Goal: Task Accomplishment & Management: Complete application form

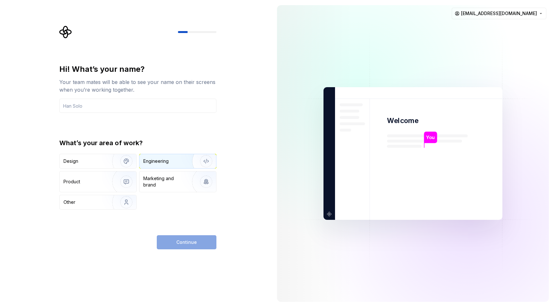
click at [154, 165] on div "Engineering" at bounding box center [177, 161] width 77 height 14
click at [124, 110] on input "text" at bounding box center [137, 106] width 157 height 14
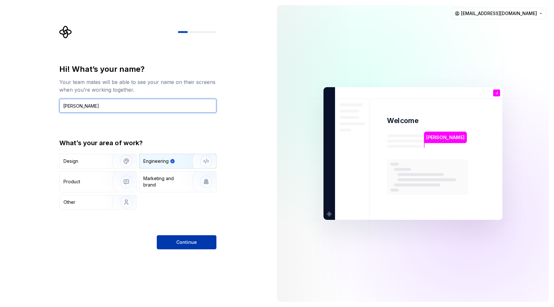
type input "[PERSON_NAME]"
click at [189, 243] on span "Continue" at bounding box center [186, 242] width 21 height 6
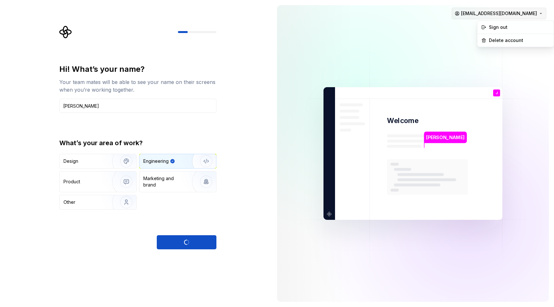
click at [534, 16] on html "Hi! What’s your name? Your team mates will be able to see your name on their sc…" at bounding box center [277, 153] width 554 height 307
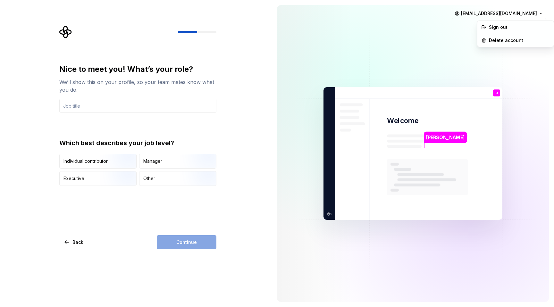
click at [453, 23] on html "Nice to meet you! What’s your role? We’ll show this on your profile, so your te…" at bounding box center [277, 153] width 554 height 307
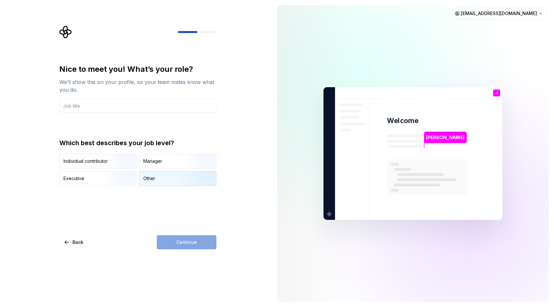
click at [144, 175] on div "Other" at bounding box center [149, 178] width 12 height 6
click at [198, 246] on div "Continue" at bounding box center [187, 242] width 60 height 14
click at [84, 107] on input "text" at bounding box center [137, 106] width 157 height 14
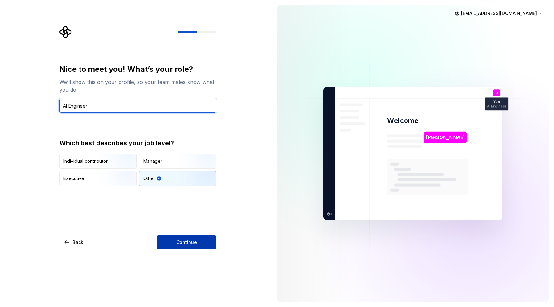
type input "AI Engineer"
click at [200, 237] on button "Continue" at bounding box center [187, 242] width 60 height 14
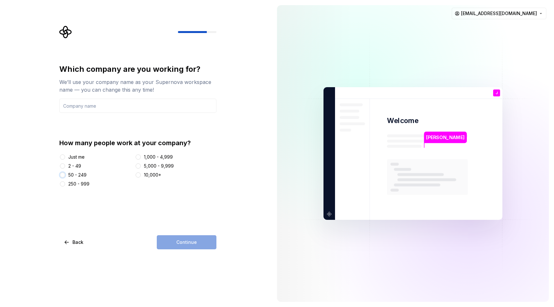
click at [61, 176] on button "50 - 249" at bounding box center [62, 174] width 5 height 5
click at [104, 112] on input "text" at bounding box center [137, 106] width 157 height 14
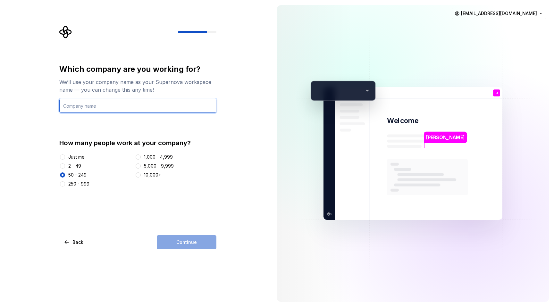
type input "Lovable"
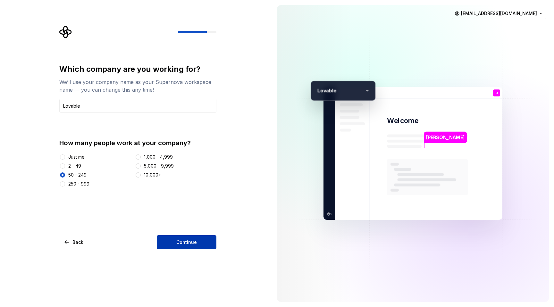
click at [187, 243] on span "Continue" at bounding box center [186, 242] width 21 height 6
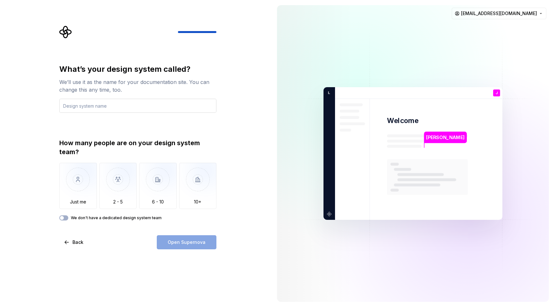
click at [108, 107] on input "text" at bounding box center [137, 106] width 157 height 14
type input "Lovable"
click at [116, 186] on img "button" at bounding box center [118, 184] width 38 height 43
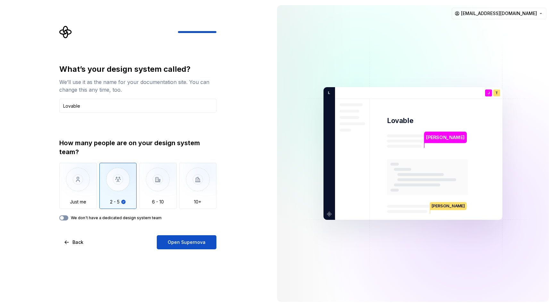
click at [67, 217] on button "We don't have a dedicated design system team" at bounding box center [63, 217] width 9 height 5
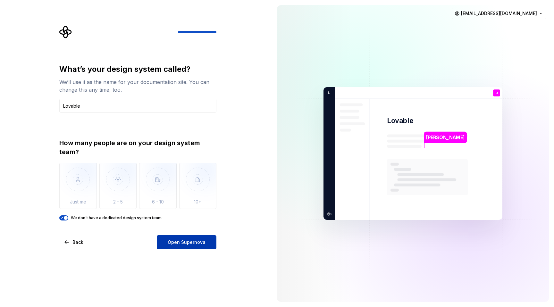
click at [183, 242] on span "Open Supernova" at bounding box center [187, 242] width 38 height 6
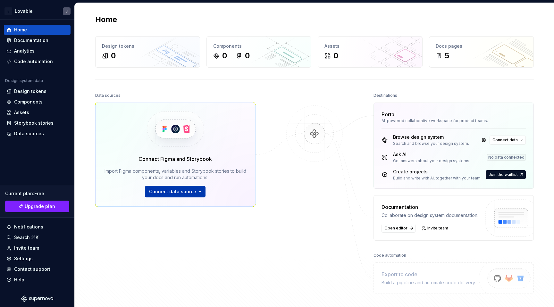
click at [185, 193] on span "Connect data source" at bounding box center [172, 192] width 47 height 6
click at [503, 138] on span "Connect data" at bounding box center [504, 140] width 25 height 5
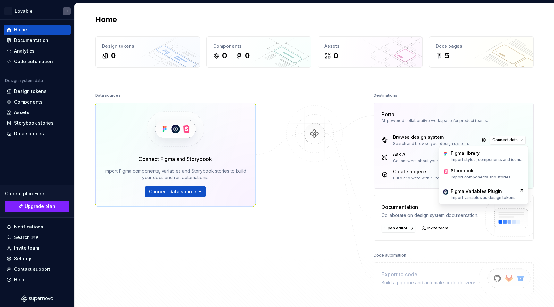
click at [308, 192] on div at bounding box center [314, 192] width 64 height 203
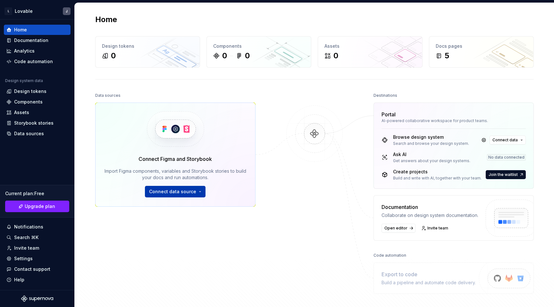
click at [198, 190] on button "Connect data source" at bounding box center [175, 192] width 61 height 12
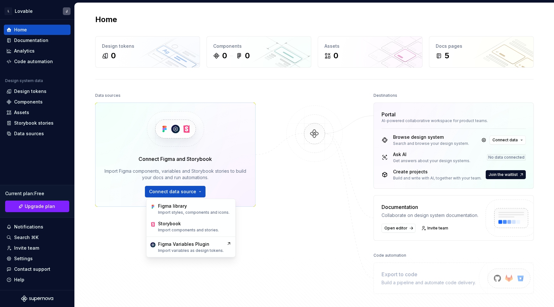
click at [113, 244] on div "Data sources Connect Figma and Storybook Import Figma components, variables and…" at bounding box center [175, 183] width 160 height 184
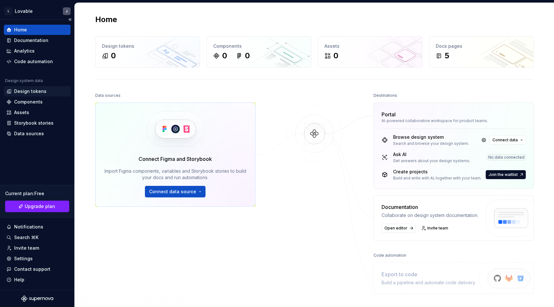
click at [23, 90] on div "Design tokens" at bounding box center [30, 91] width 32 height 6
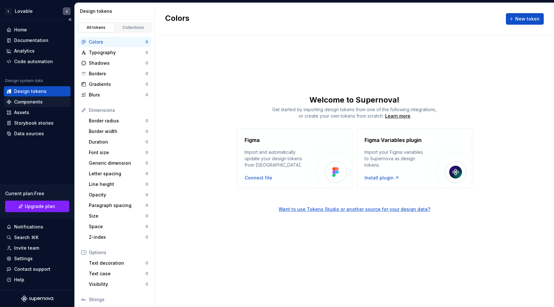
click at [32, 101] on div "Components" at bounding box center [28, 102] width 29 height 6
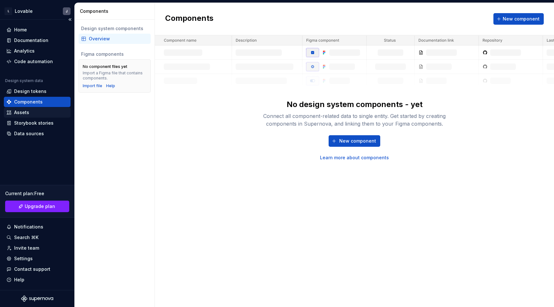
click at [37, 112] on div "Assets" at bounding box center [37, 112] width 62 height 6
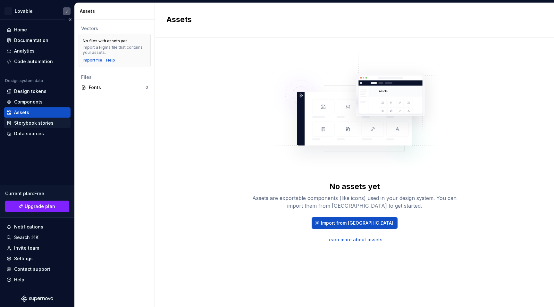
click at [39, 125] on div "Storybook stories" at bounding box center [33, 123] width 39 height 6
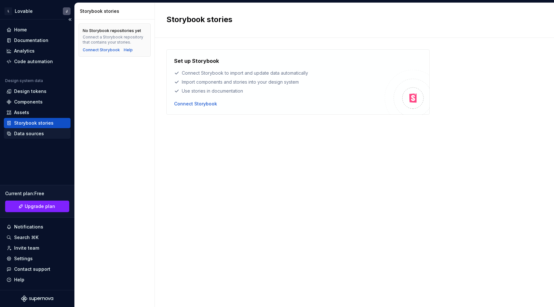
click at [33, 133] on div "Data sources" at bounding box center [29, 133] width 30 height 6
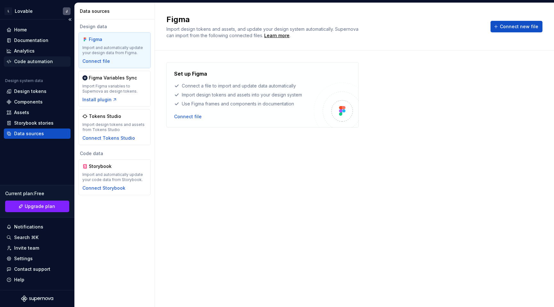
click at [29, 59] on div "Code automation" at bounding box center [33, 61] width 39 height 6
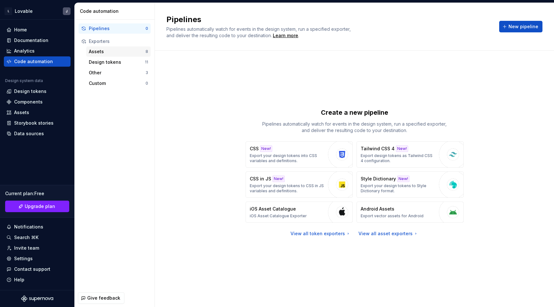
click at [120, 52] on div "Assets" at bounding box center [117, 51] width 57 height 6
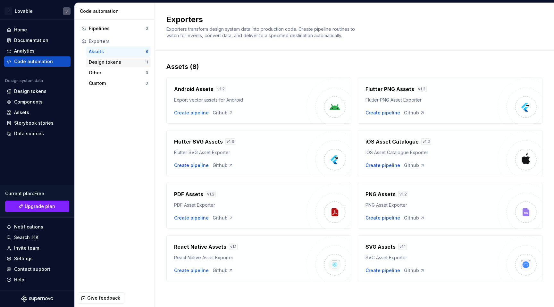
click at [120, 59] on div "Design tokens" at bounding box center [117, 62] width 56 height 6
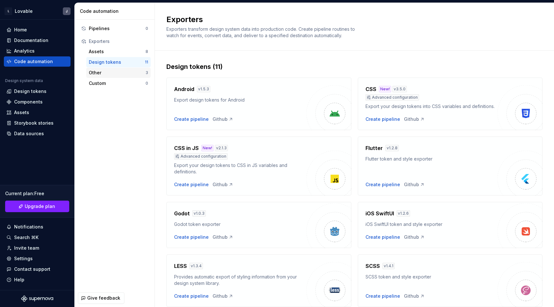
click at [121, 73] on div "Other" at bounding box center [117, 73] width 57 height 6
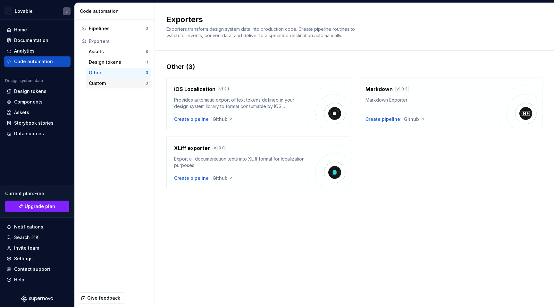
click at [118, 80] on div "Custom 0" at bounding box center [118, 83] width 64 height 10
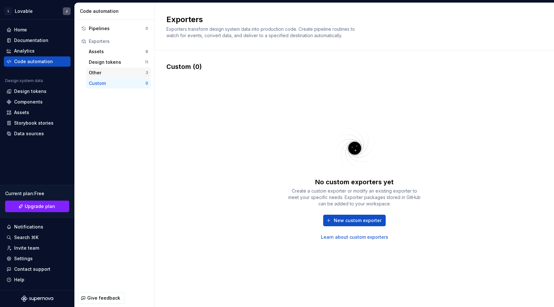
click at [113, 74] on div "Other" at bounding box center [117, 73] width 57 height 6
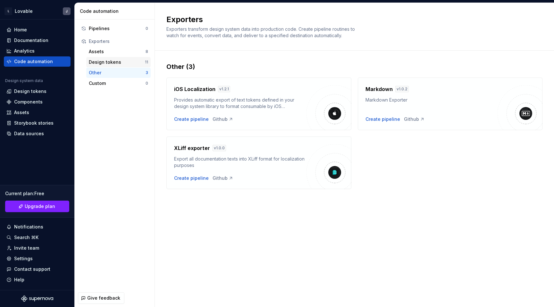
click at [113, 62] on div "Design tokens" at bounding box center [117, 62] width 56 height 6
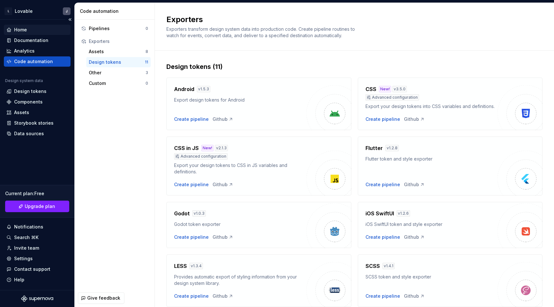
click at [38, 32] on div "Home" at bounding box center [37, 30] width 62 height 6
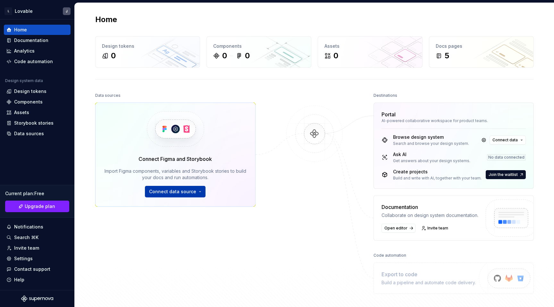
click at [186, 192] on span "Connect data source" at bounding box center [172, 192] width 47 height 6
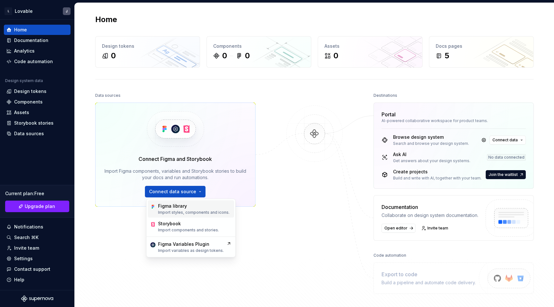
click at [193, 207] on div "Figma library" at bounding box center [193, 206] width 71 height 6
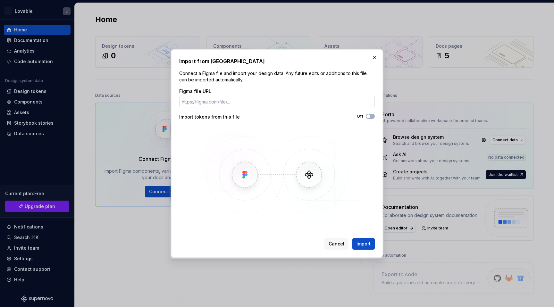
click at [320, 103] on input "Figma file URL" at bounding box center [277, 102] width 196 height 12
click at [373, 55] on button "button" at bounding box center [374, 57] width 9 height 9
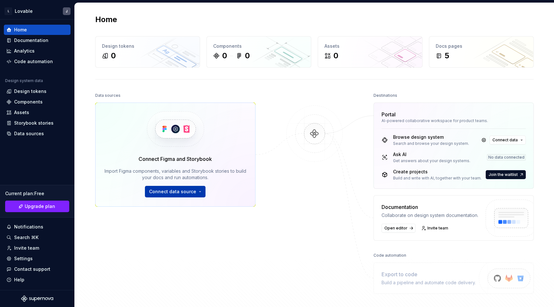
click at [199, 190] on button "Connect data source" at bounding box center [175, 192] width 61 height 12
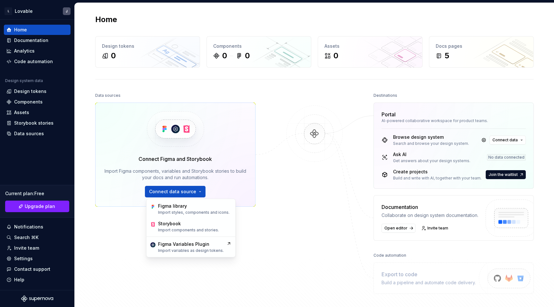
click at [282, 215] on div "Data sources Connect Figma and Storybook Import Figma components, variables and…" at bounding box center [314, 205] width 439 height 229
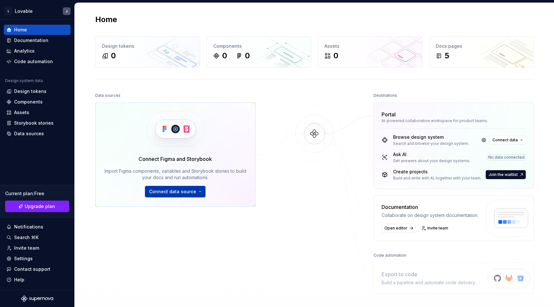
click at [195, 189] on button "Connect data source" at bounding box center [175, 192] width 61 height 12
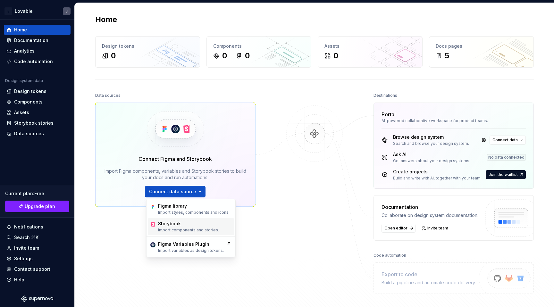
click at [200, 225] on div "Storybook" at bounding box center [188, 224] width 61 height 6
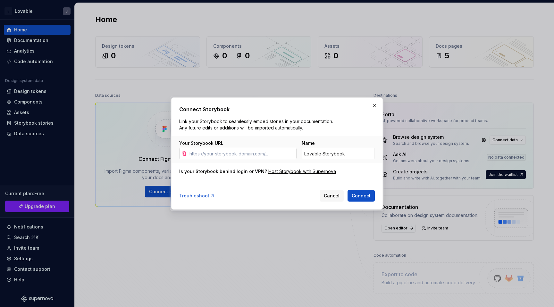
click at [267, 156] on input "Your Storybook URL" at bounding box center [242, 154] width 110 height 12
click at [327, 151] on input "Lovable Storybook" at bounding box center [338, 154] width 73 height 12
click at [350, 153] on input "Lovable Storybook" at bounding box center [338, 154] width 73 height 12
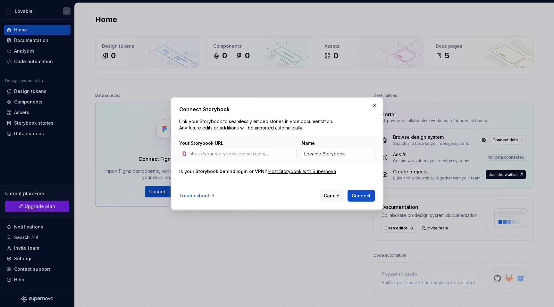
click at [344, 136] on div "Your Storybook URL Name Lovable Storybook" at bounding box center [277, 149] width 211 height 27
click at [311, 152] on input "Lovable Storybook" at bounding box center [338, 154] width 73 height 12
type input "SEB"
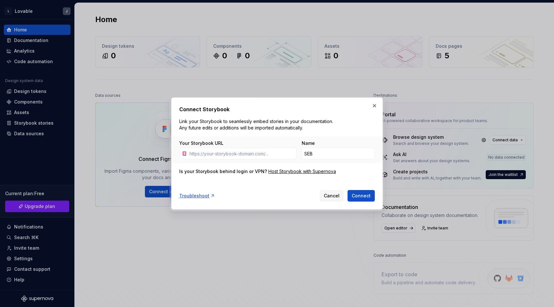
click at [324, 139] on div "Your Storybook URL Name SEB" at bounding box center [277, 149] width 211 height 27
click at [221, 154] on input "Your Storybook URL" at bounding box center [242, 154] width 110 height 12
paste input "[URL][DOMAIN_NAME]"
click at [271, 150] on input "[URL][DOMAIN_NAME]" at bounding box center [242, 154] width 110 height 12
type input "[URL][DOMAIN_NAME]"
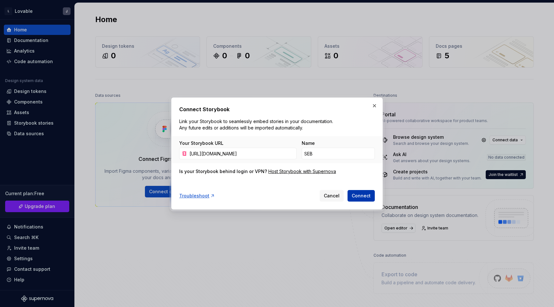
click at [359, 196] on span "Connect" at bounding box center [361, 196] width 19 height 6
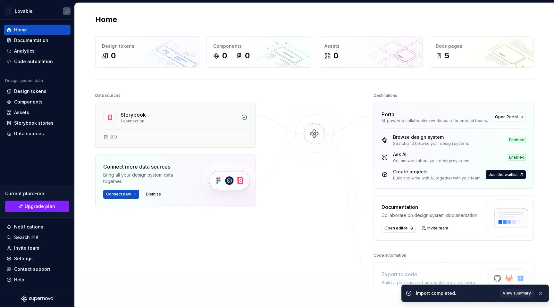
click at [121, 136] on div "SEB" at bounding box center [175, 137] width 144 height 5
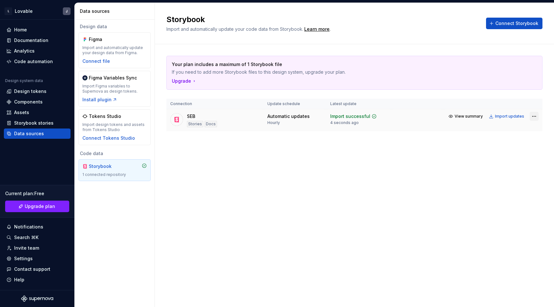
click at [533, 118] on html "L Lovable J Home Documentation Analytics Code automation Design system data Des…" at bounding box center [277, 153] width 554 height 307
click at [500, 128] on div "View import summary" at bounding box center [512, 129] width 48 height 6
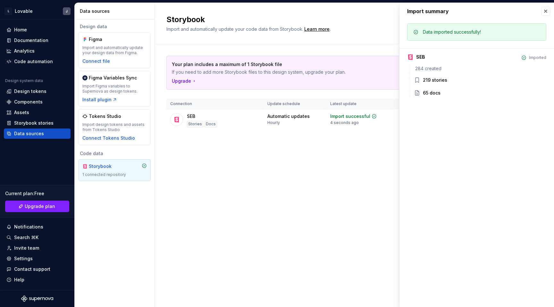
click at [429, 93] on div "65 docs" at bounding box center [432, 93] width 18 height 6
click at [427, 82] on div "219 stories" at bounding box center [435, 80] width 24 height 6
click at [546, 10] on button "button" at bounding box center [545, 11] width 9 height 9
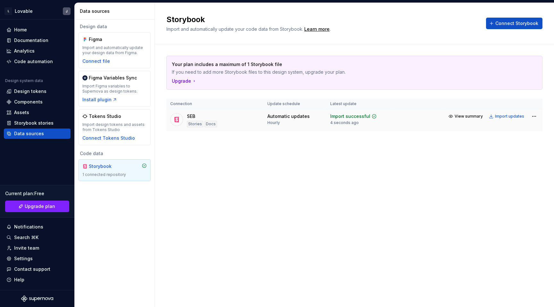
click at [183, 122] on div "SEB Stories Docs" at bounding box center [214, 120] width 89 height 14
click at [182, 129] on td "SEB Stories Docs" at bounding box center [214, 120] width 97 height 22
click at [195, 138] on div "Your plan includes a maximum of 1 Storybook file If you need to add more Storyb…" at bounding box center [354, 99] width 376 height 111
click at [31, 30] on div "Home" at bounding box center [37, 30] width 62 height 6
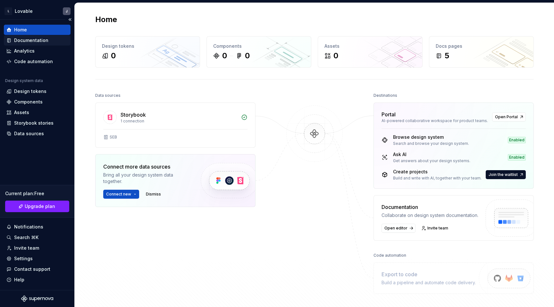
click at [31, 40] on div "Documentation" at bounding box center [31, 40] width 34 height 6
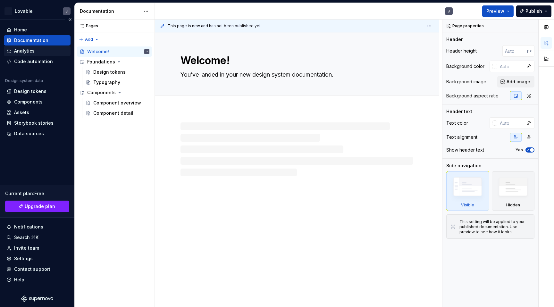
click at [27, 51] on div "Analytics" at bounding box center [24, 51] width 21 height 6
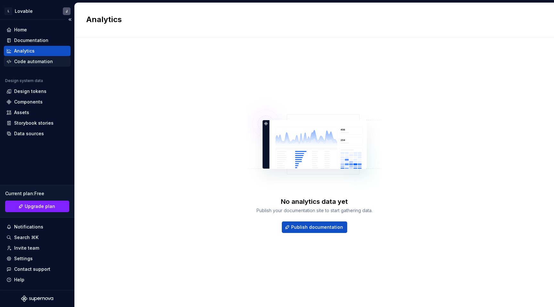
click at [28, 62] on div "Code automation" at bounding box center [33, 61] width 39 height 6
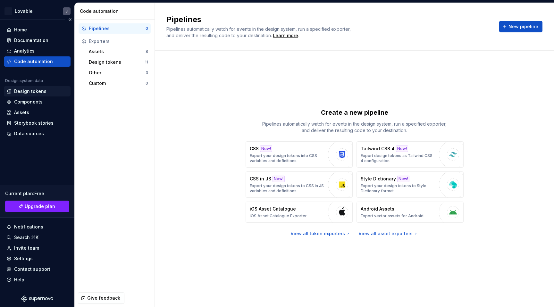
click at [28, 88] on div "Design tokens" at bounding box center [30, 91] width 32 height 6
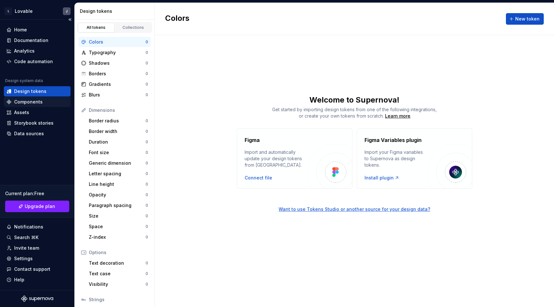
click at [28, 104] on div "Components" at bounding box center [28, 102] width 29 height 6
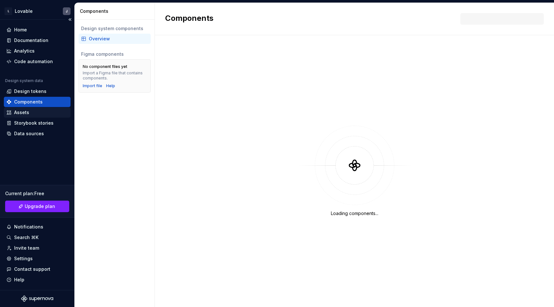
click at [28, 111] on div "Assets" at bounding box center [21, 112] width 15 height 6
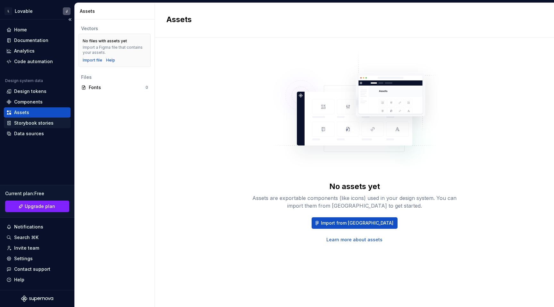
click at [25, 122] on div "Storybook stories" at bounding box center [33, 123] width 39 height 6
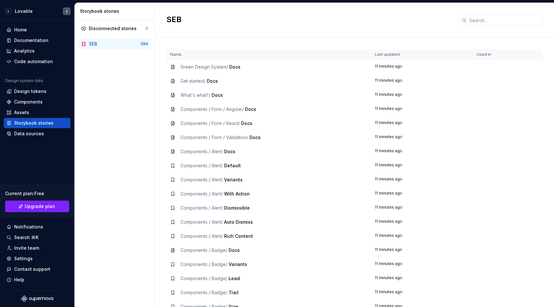
click at [211, 65] on span "Green Design System /" at bounding box center [203, 66] width 47 height 5
click at [243, 65] on div "Green Design System / Docs" at bounding box center [268, 67] width 197 height 6
click at [386, 65] on td "11 minutes ago" at bounding box center [422, 67] width 102 height 14
click at [212, 80] on span "Docs" at bounding box center [212, 80] width 11 height 5
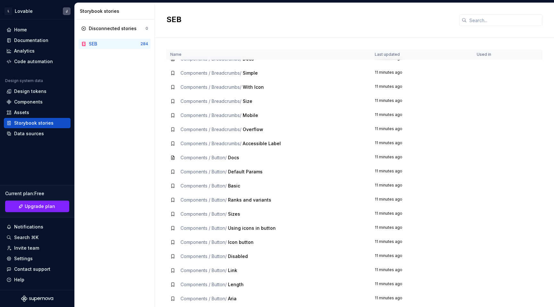
scroll to position [320, 0]
click at [211, 118] on td "Components / Breadcrumbs / Mobile" at bounding box center [268, 114] width 205 height 14
click at [262, 118] on td "Components / Breadcrumbs / Mobile" at bounding box center [268, 114] width 205 height 14
click at [172, 113] on icon at bounding box center [172, 114] width 5 height 5
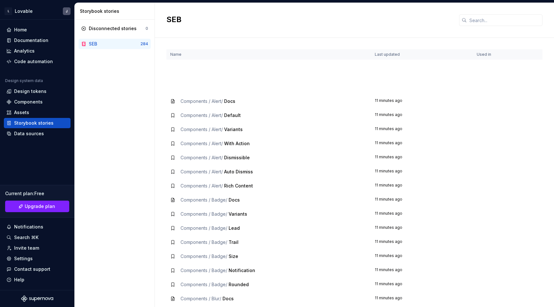
scroll to position [0, 0]
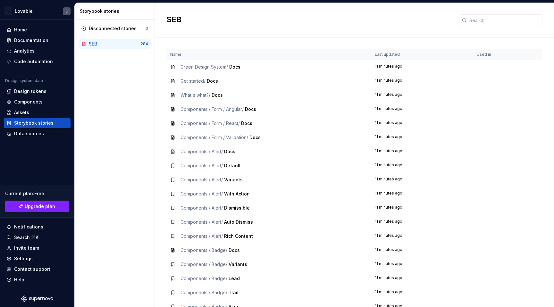
click at [120, 42] on div "SEB" at bounding box center [115, 44] width 52 height 6
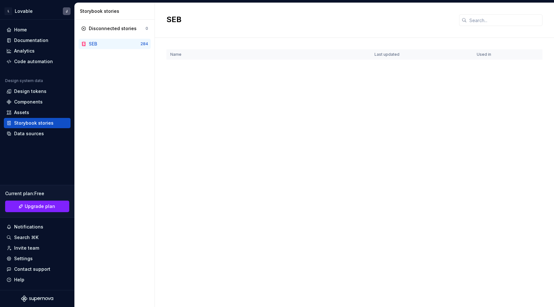
scroll to position [3759, 0]
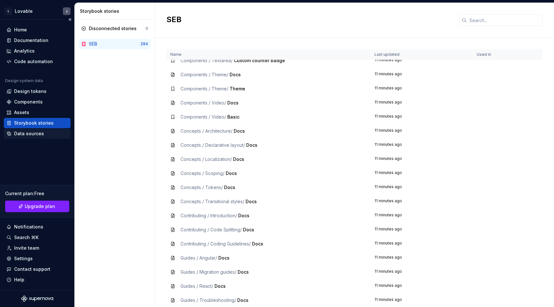
click at [39, 134] on div "Data sources" at bounding box center [29, 133] width 30 height 6
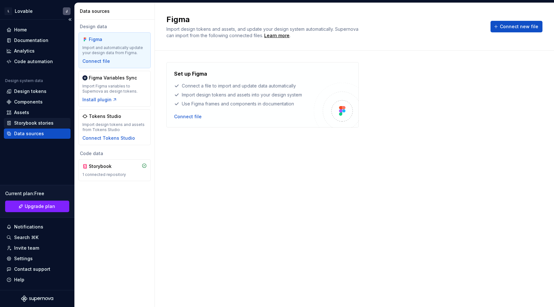
click at [34, 126] on div "Storybook stories" at bounding box center [33, 123] width 39 height 6
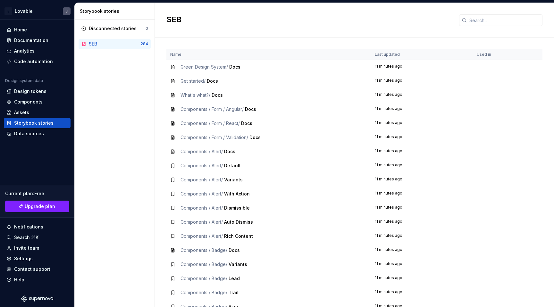
click at [251, 119] on td "Components / Form / React / Docs" at bounding box center [268, 123] width 205 height 14
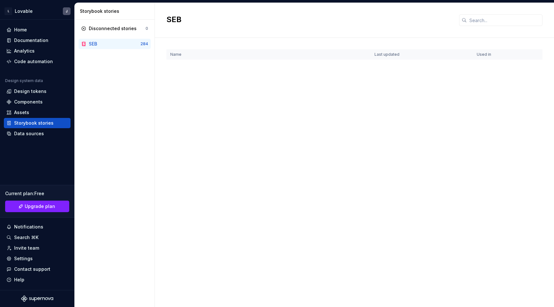
scroll to position [3759, 0]
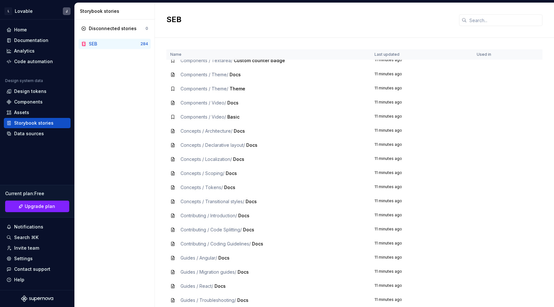
click at [236, 256] on div "Guides / Angular / Docs" at bounding box center [268, 258] width 197 height 6
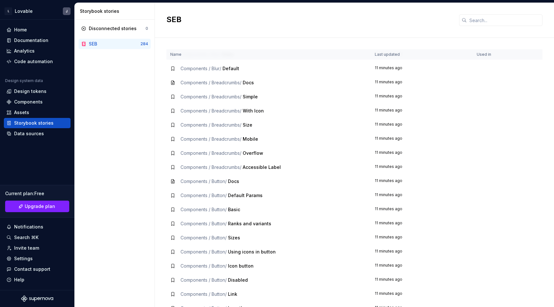
scroll to position [0, 0]
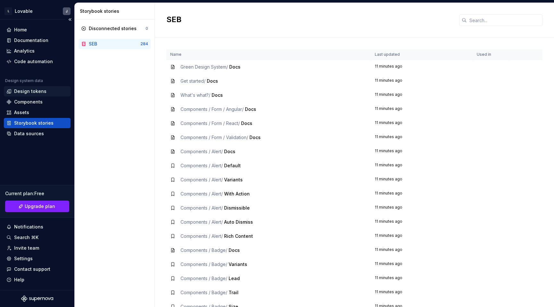
click at [32, 88] on div "Design tokens" at bounding box center [37, 91] width 67 height 10
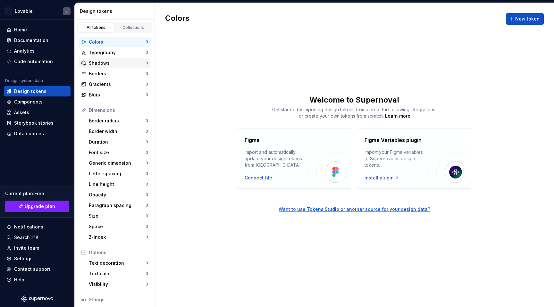
click at [103, 61] on div "Shadows" at bounding box center [117, 63] width 57 height 6
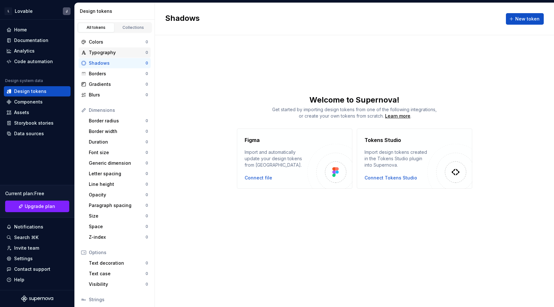
click at [105, 52] on div "Typography" at bounding box center [117, 52] width 57 height 6
click at [102, 42] on div "Colors" at bounding box center [117, 42] width 57 height 6
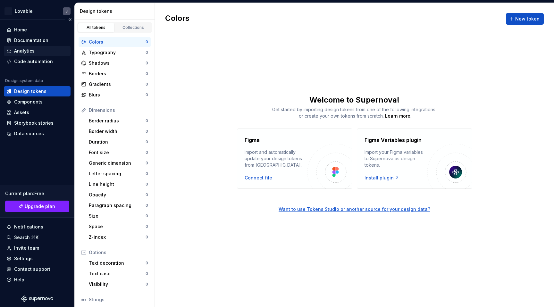
click at [25, 48] on div "Analytics" at bounding box center [24, 51] width 21 height 6
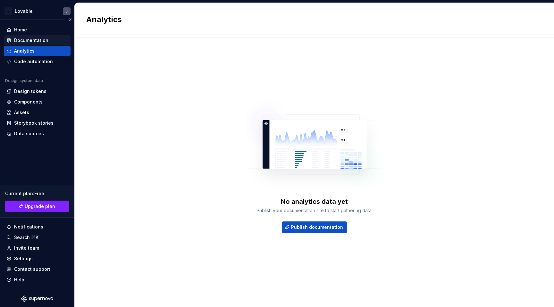
click at [25, 42] on div "Documentation" at bounding box center [31, 40] width 34 height 6
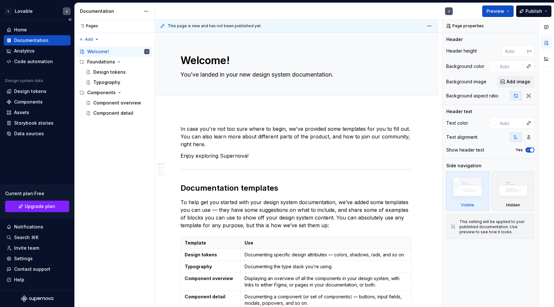
click at [28, 35] on div "Documentation" at bounding box center [37, 40] width 67 height 10
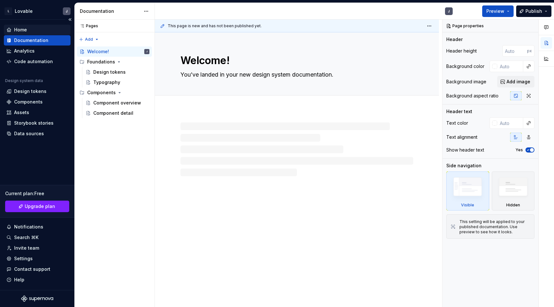
click at [23, 30] on div "Home" at bounding box center [20, 30] width 13 height 6
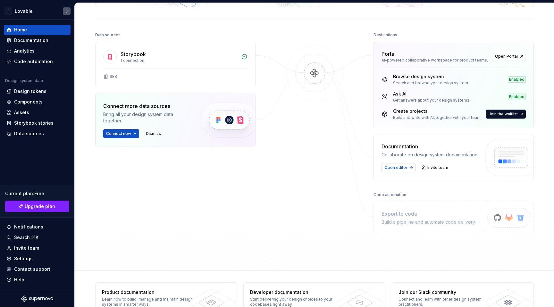
scroll to position [60, 0]
click at [134, 134] on button "Connect new" at bounding box center [121, 134] width 36 height 9
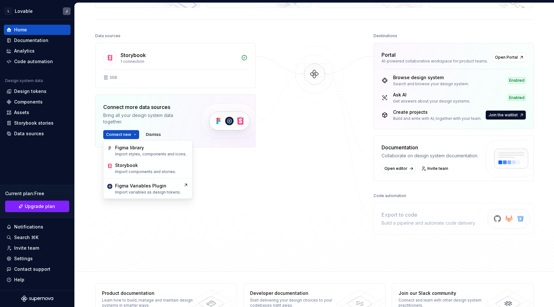
click at [214, 179] on div "Storybook 1 connection SEB Connect more data sources Bring all your design syst…" at bounding box center [175, 111] width 160 height 137
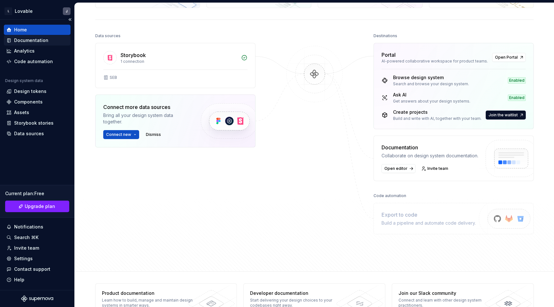
click at [35, 41] on div "Documentation" at bounding box center [31, 40] width 34 height 6
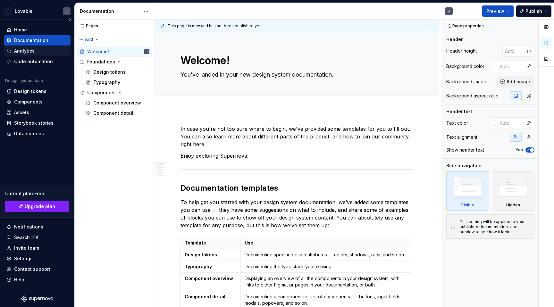
click at [33, 49] on div "Analytics" at bounding box center [24, 51] width 21 height 6
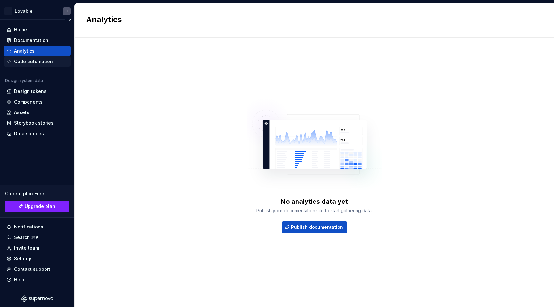
click at [33, 61] on div "Code automation" at bounding box center [33, 61] width 39 height 6
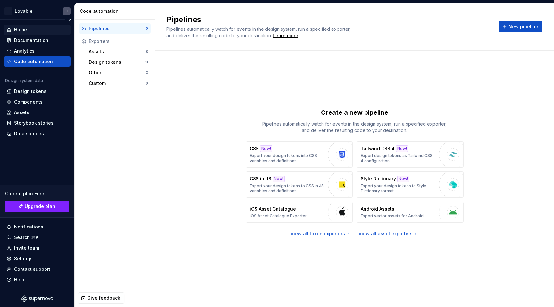
click at [35, 28] on div "Home" at bounding box center [37, 30] width 62 height 6
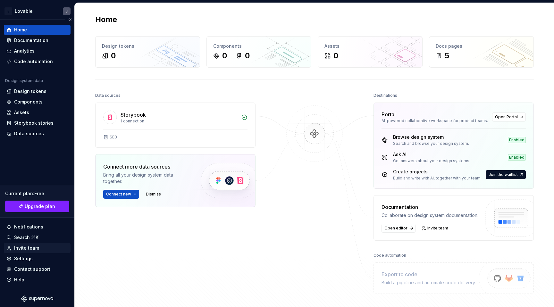
click at [29, 245] on div "Invite team" at bounding box center [26, 248] width 25 height 6
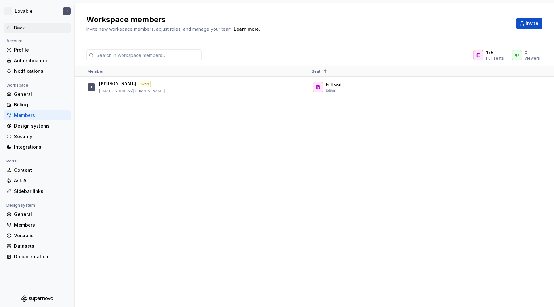
click at [9, 25] on div "Back" at bounding box center [37, 28] width 62 height 6
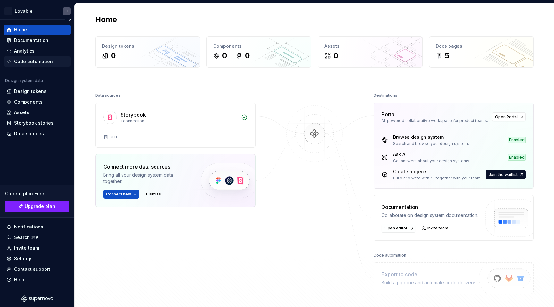
click at [29, 58] on div "Code automation" at bounding box center [37, 61] width 67 height 10
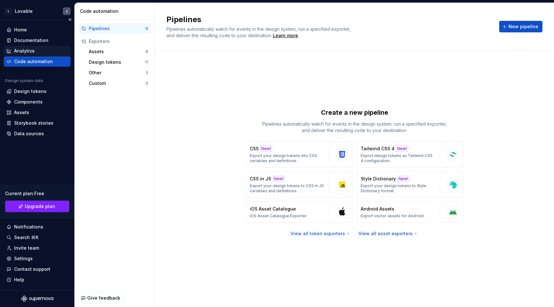
click at [25, 50] on div "Analytics" at bounding box center [24, 51] width 21 height 6
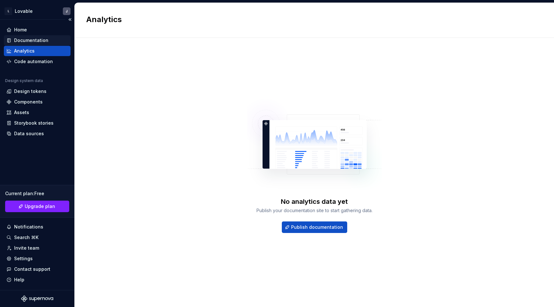
click at [21, 38] on div "Documentation" at bounding box center [31, 40] width 34 height 6
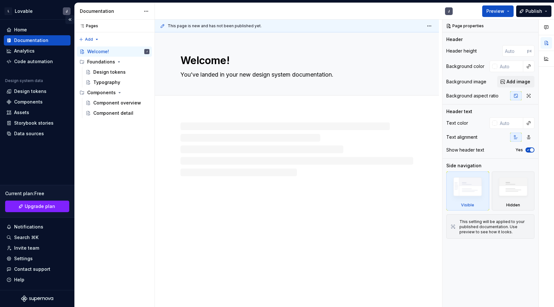
click at [69, 19] on button "Collapse sidebar" at bounding box center [69, 19] width 9 height 9
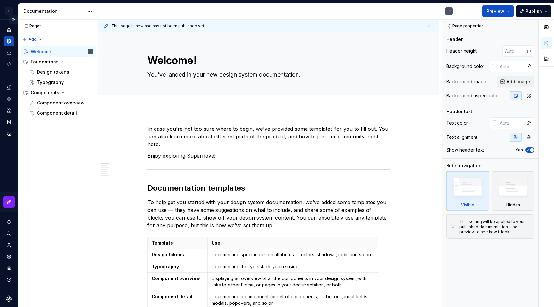
click at [15, 21] on button "Expand sidebar" at bounding box center [13, 19] width 9 height 9
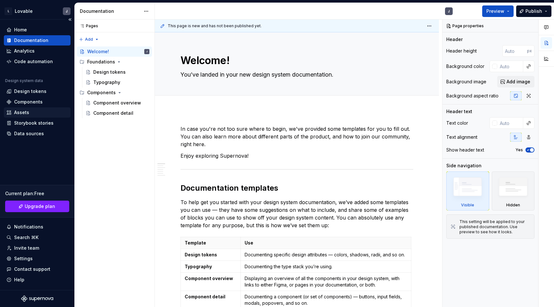
click at [32, 111] on div "Assets" at bounding box center [37, 112] width 62 height 6
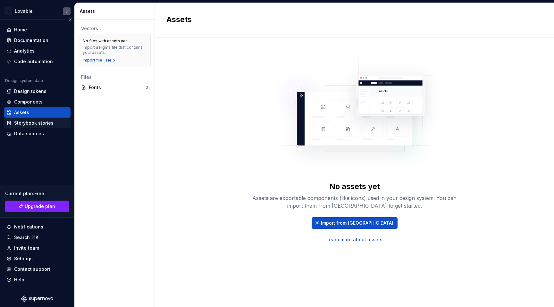
click at [41, 124] on div "Storybook stories" at bounding box center [33, 123] width 39 height 6
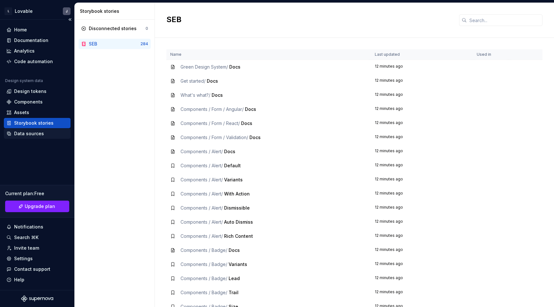
click at [31, 134] on div "Data sources" at bounding box center [29, 133] width 30 height 6
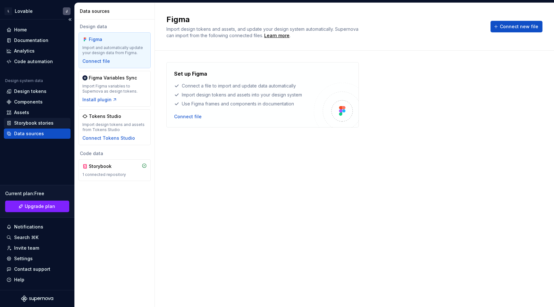
click at [29, 125] on div "Storybook stories" at bounding box center [33, 123] width 39 height 6
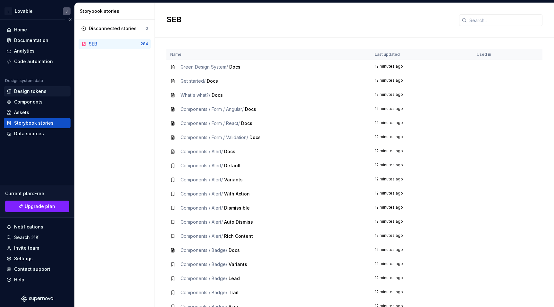
click at [38, 91] on div "Design tokens" at bounding box center [30, 91] width 32 height 6
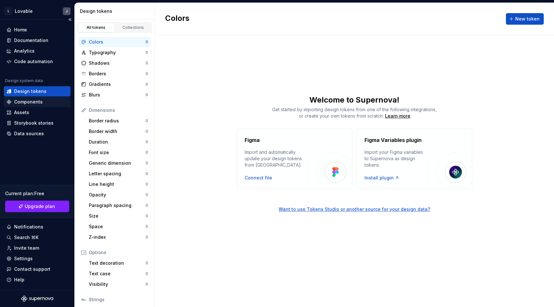
click at [34, 106] on div "Components" at bounding box center [37, 102] width 67 height 10
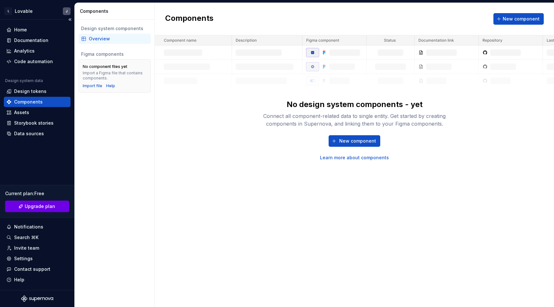
click at [50, 209] on span "Upgrade plan" at bounding box center [40, 206] width 30 height 6
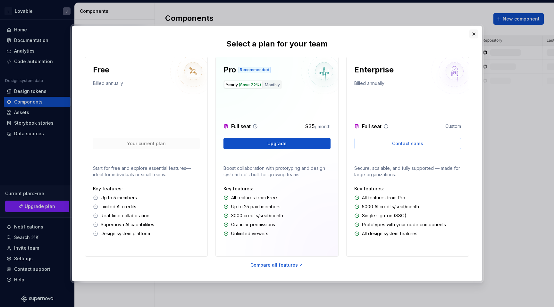
click at [473, 35] on button "button" at bounding box center [473, 33] width 9 height 9
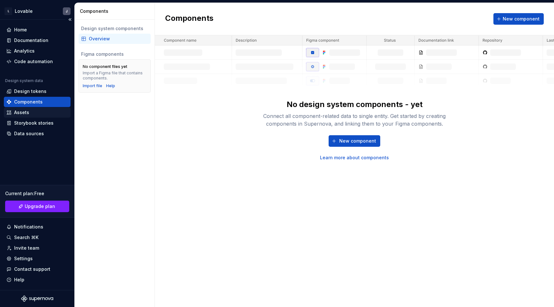
click at [24, 117] on div "Assets" at bounding box center [37, 112] width 67 height 10
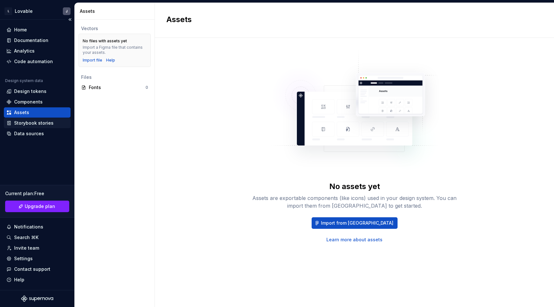
click at [31, 124] on div "Storybook stories" at bounding box center [33, 123] width 39 height 6
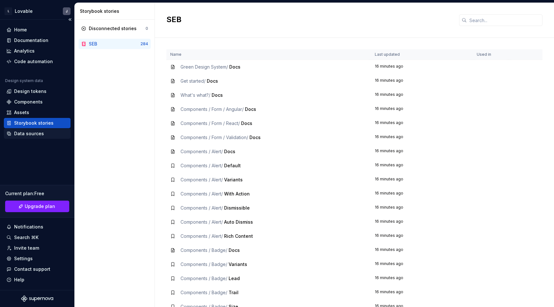
click at [35, 134] on div "Data sources" at bounding box center [29, 133] width 30 height 6
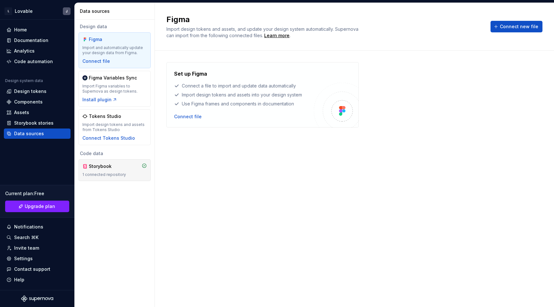
click at [124, 170] on div "Storybook 1 connected repository" at bounding box center [114, 170] width 64 height 14
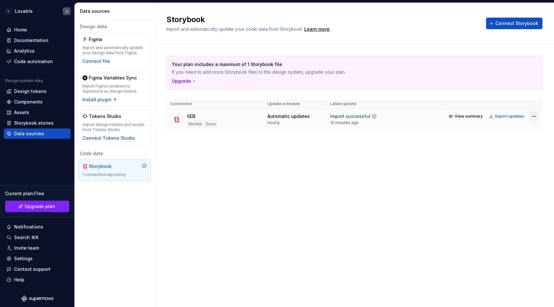
click at [534, 117] on html "L Lovable J Home Documentation Analytics Code automation Design system data Des…" at bounding box center [277, 153] width 554 height 307
click at [443, 145] on html "L Lovable J Home Documentation Analytics Code automation Design system data Des…" at bounding box center [277, 153] width 554 height 307
click at [467, 116] on span "View summary" at bounding box center [469, 116] width 28 height 5
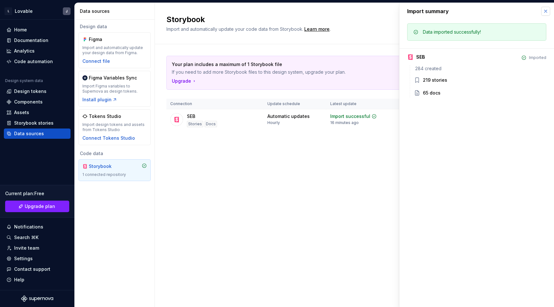
click at [544, 12] on button "button" at bounding box center [545, 11] width 9 height 9
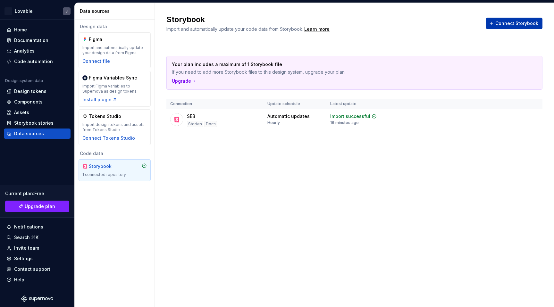
click at [501, 22] on span "Connect Storybook" at bounding box center [516, 23] width 43 height 6
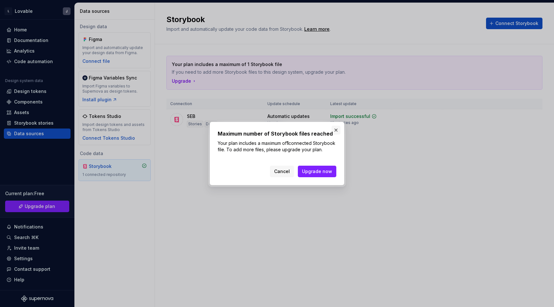
click at [336, 127] on button "button" at bounding box center [335, 130] width 9 height 9
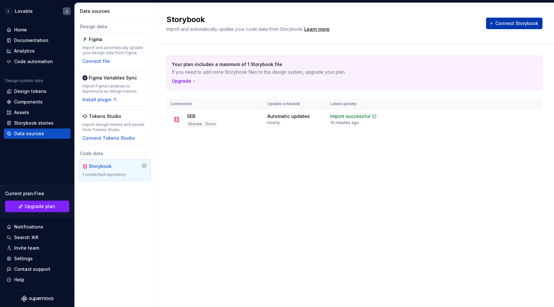
click at [501, 25] on span "Connect Storybook" at bounding box center [516, 23] width 43 height 6
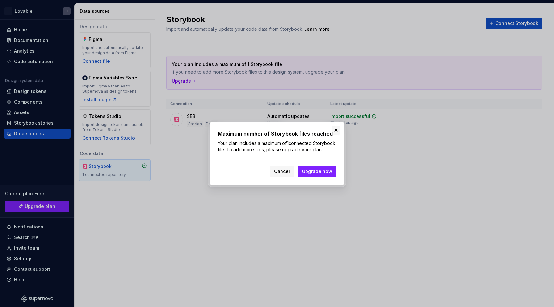
click at [338, 128] on button "button" at bounding box center [335, 130] width 9 height 9
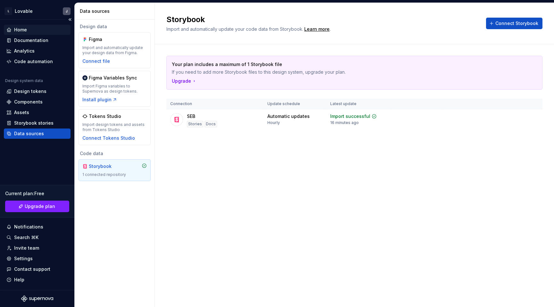
click at [34, 32] on div "Home" at bounding box center [37, 30] width 62 height 6
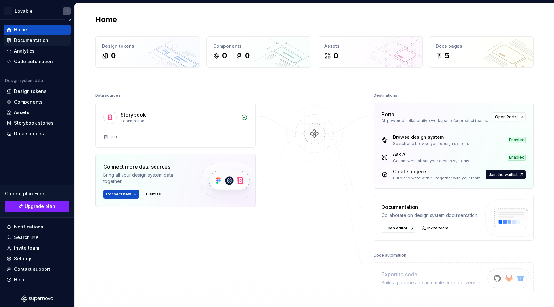
click at [34, 37] on div "Documentation" at bounding box center [37, 40] width 67 height 10
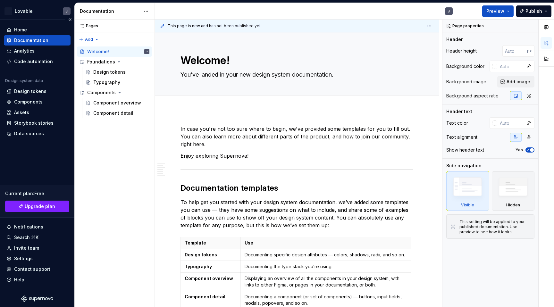
type textarea "*"
click at [34, 48] on div "Analytics" at bounding box center [37, 51] width 62 height 6
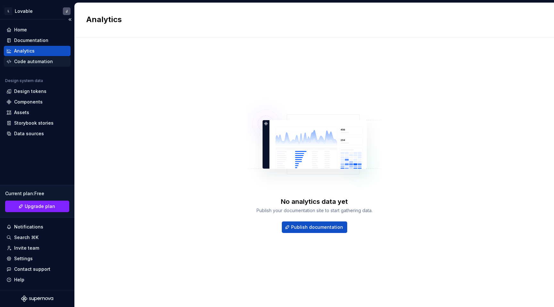
click at [31, 62] on div "Code automation" at bounding box center [33, 61] width 39 height 6
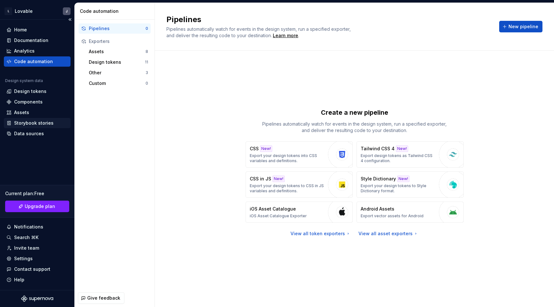
click at [29, 123] on div "Storybook stories" at bounding box center [33, 123] width 39 height 6
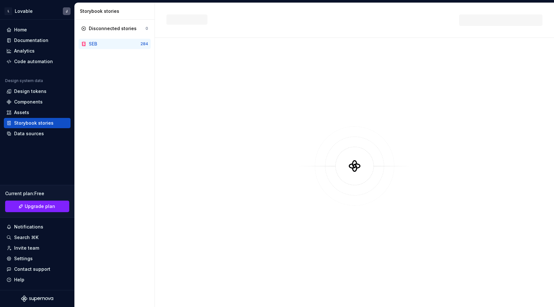
click at [132, 41] on div "SEB" at bounding box center [115, 44] width 52 height 6
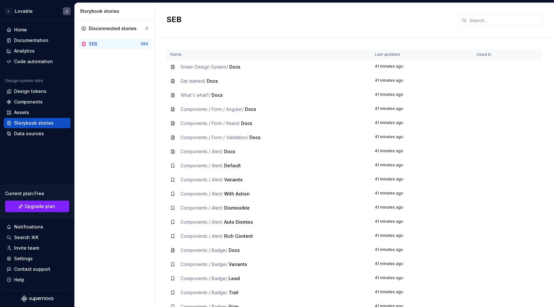
click at [124, 10] on div "Storybook stories" at bounding box center [116, 11] width 72 height 6
